Goal: Task Accomplishment & Management: Manage account settings

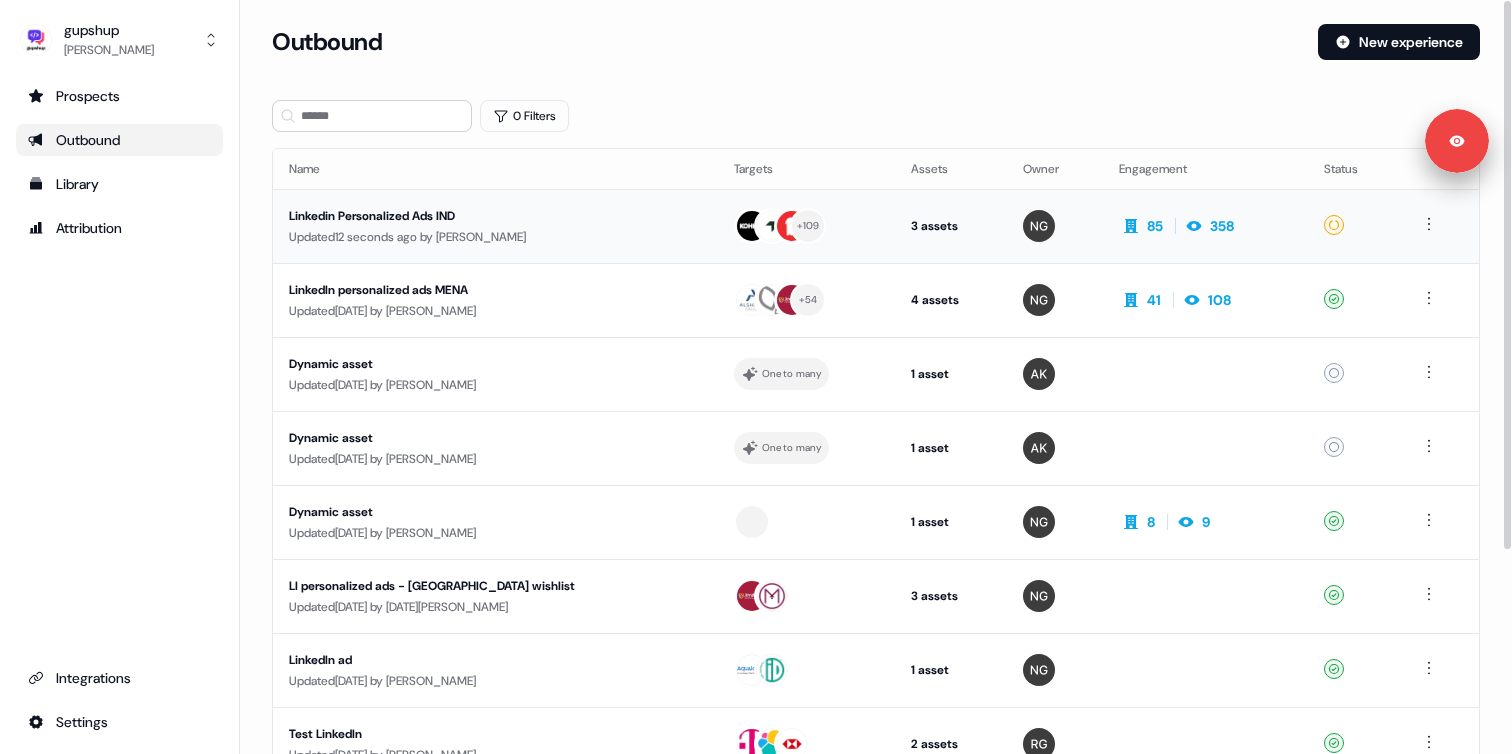
click at [389, 236] on div "Updated 12 seconds ago by Nikunj Gupta" at bounding box center [495, 237] width 413 height 20
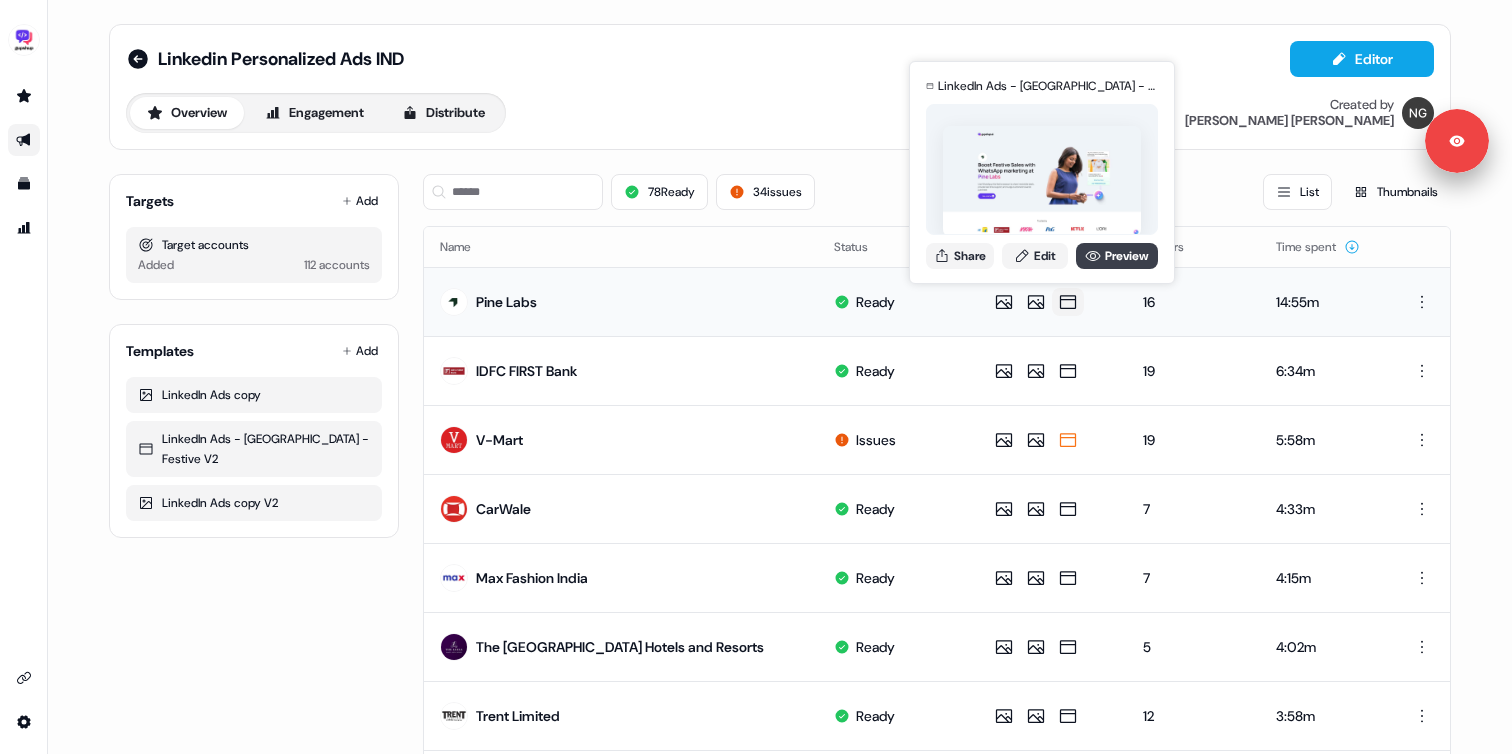
click at [1092, 254] on icon at bounding box center [1093, 256] width 15 height 10
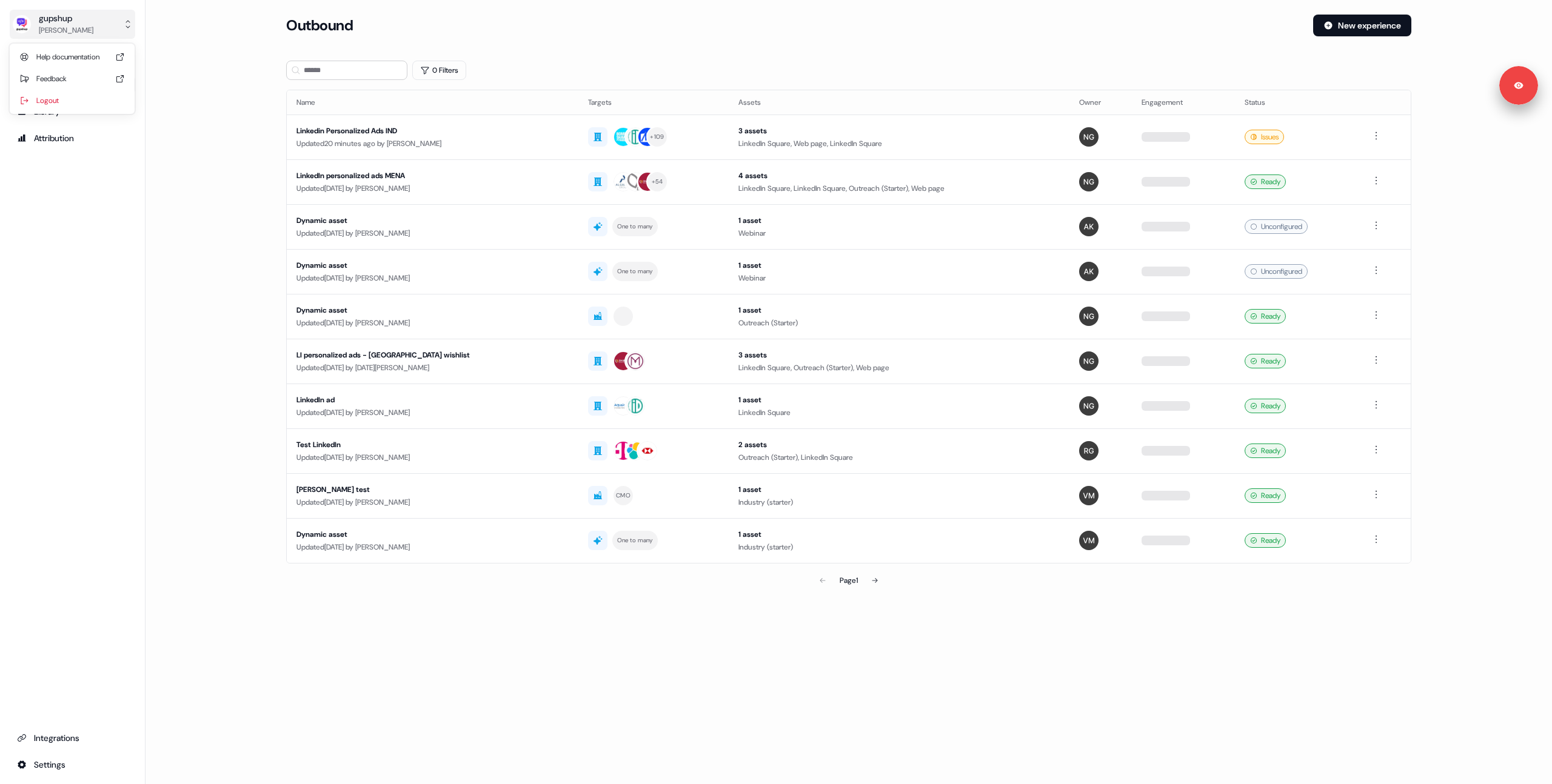
click at [114, 20] on button "gupshup [PERSON_NAME]" at bounding box center [72, 24] width 125 height 29
click at [76, 99] on div "Logout" at bounding box center [72, 101] width 115 height 22
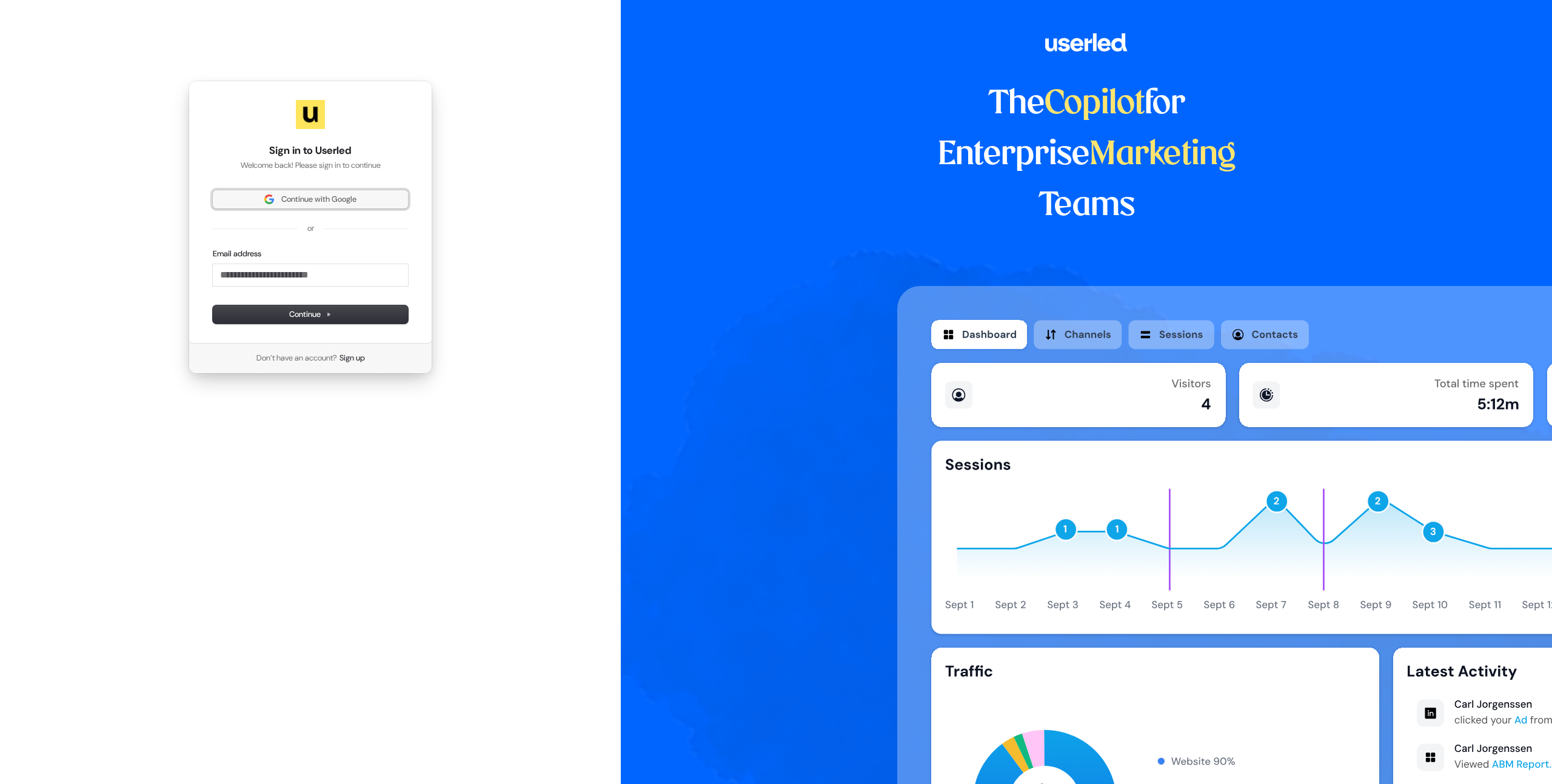
click at [298, 202] on span "Continue with Google" at bounding box center [319, 199] width 75 height 11
